Goal: Navigation & Orientation: Understand site structure

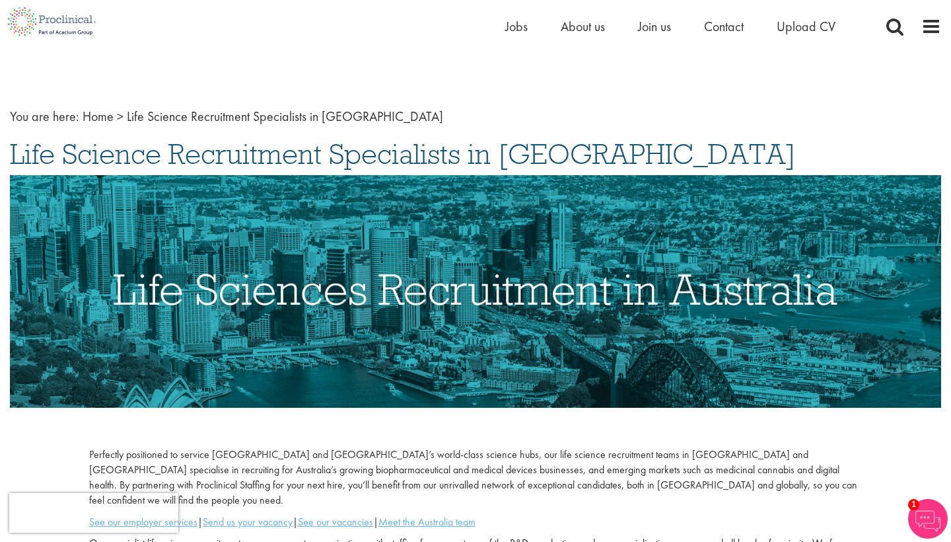
scroll to position [17, 0]
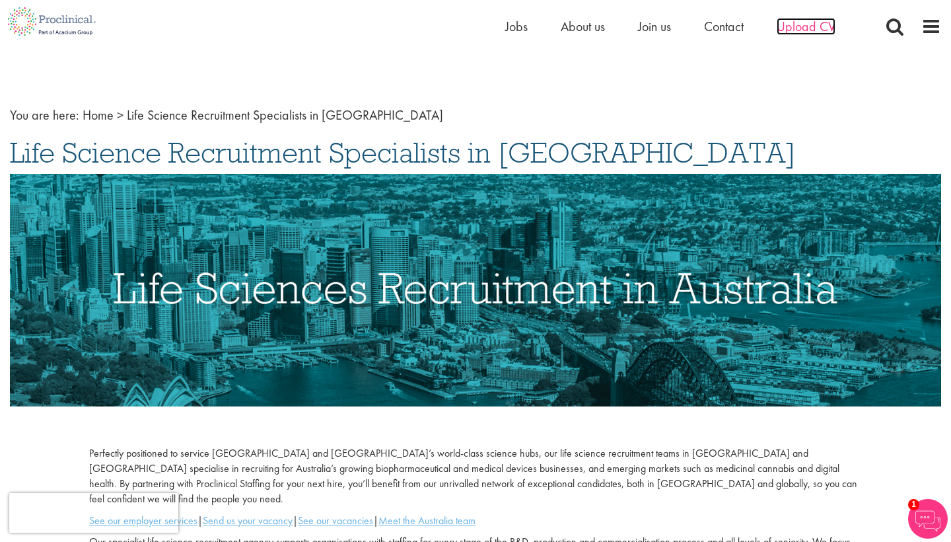
click at [793, 30] on span "Upload CV" at bounding box center [806, 26] width 59 height 17
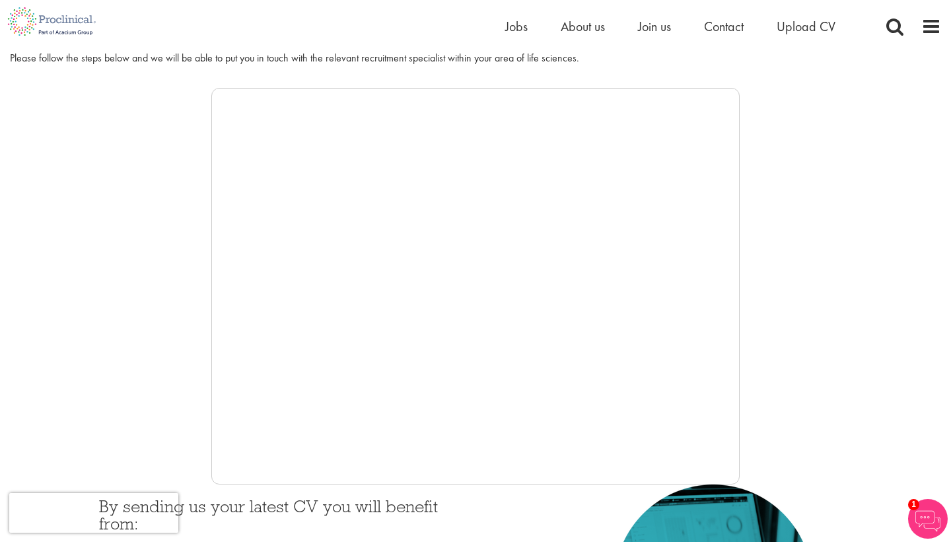
scroll to position [184, 0]
click at [576, 29] on span "About us" at bounding box center [583, 26] width 44 height 17
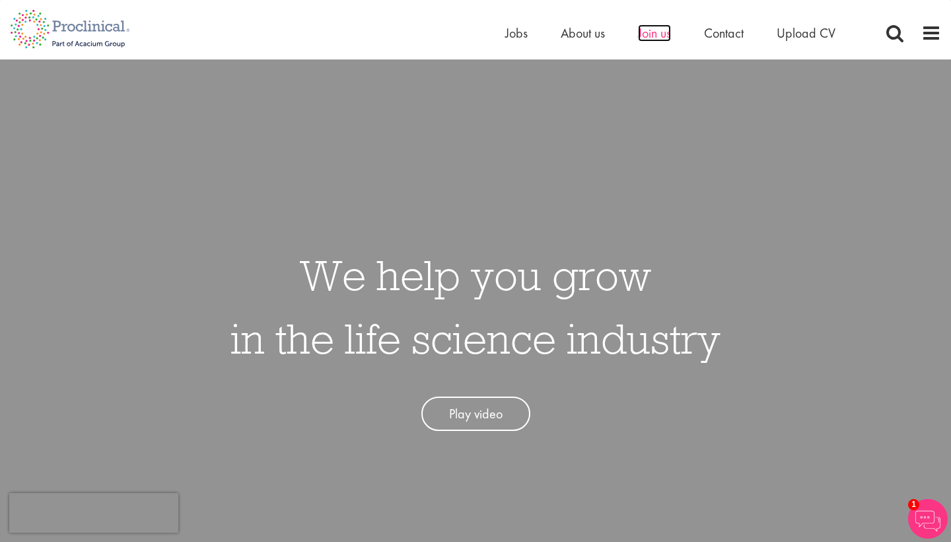
click at [665, 41] on span "Join us" at bounding box center [654, 32] width 33 height 17
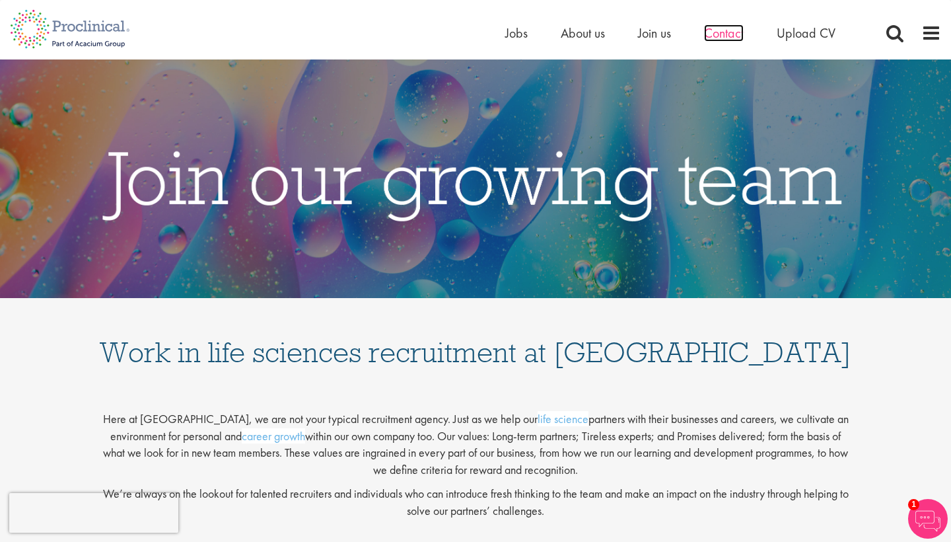
click at [725, 34] on span "Contact" at bounding box center [724, 32] width 40 height 17
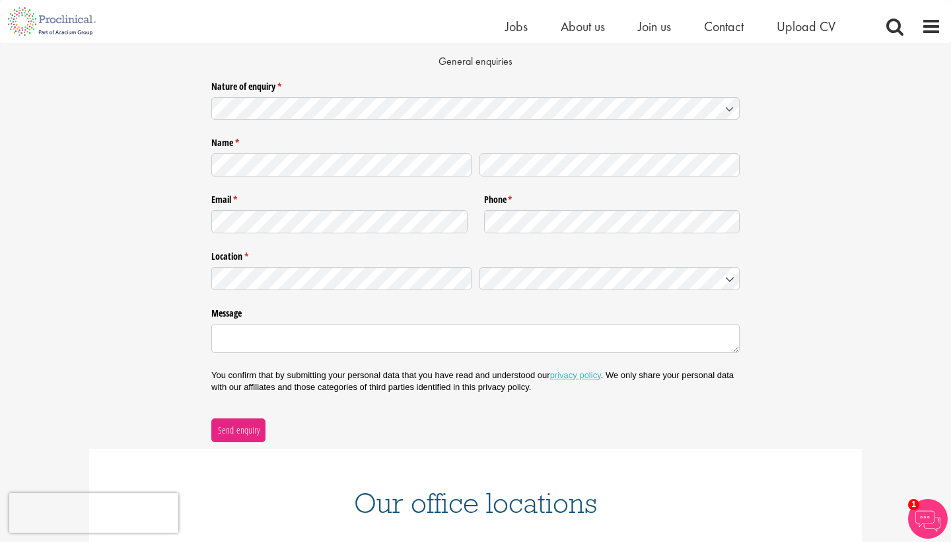
scroll to position [36, 0]
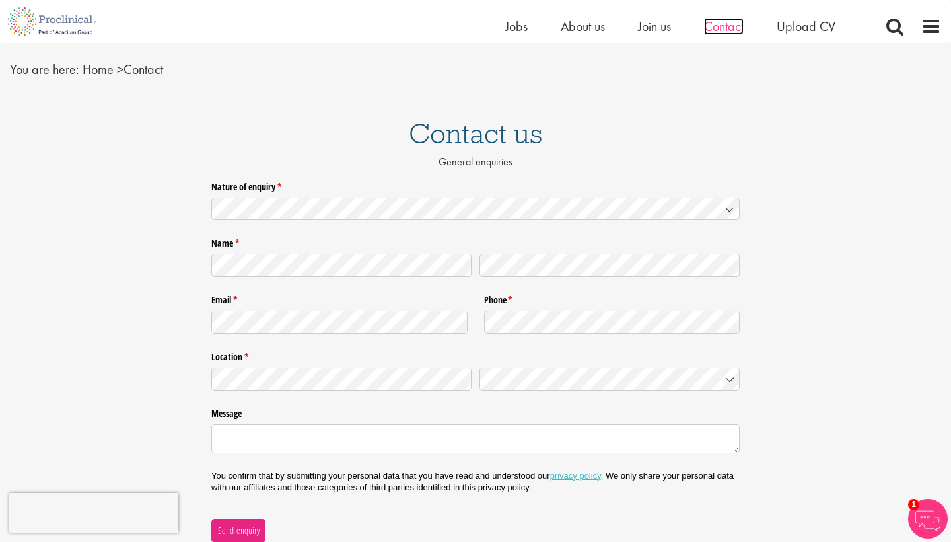
click at [737, 23] on span "Contact" at bounding box center [724, 26] width 40 height 17
